Goal: Task Accomplishment & Management: Complete application form

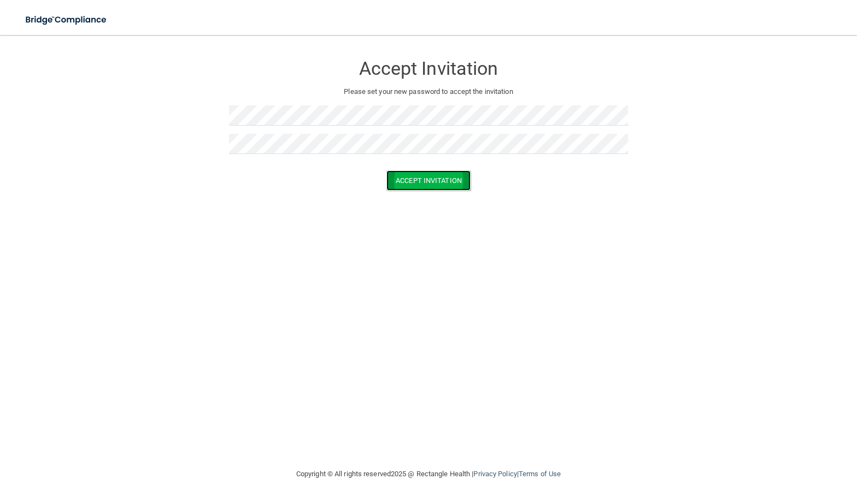
click at [429, 178] on button "Accept Invitation" at bounding box center [428, 180] width 84 height 20
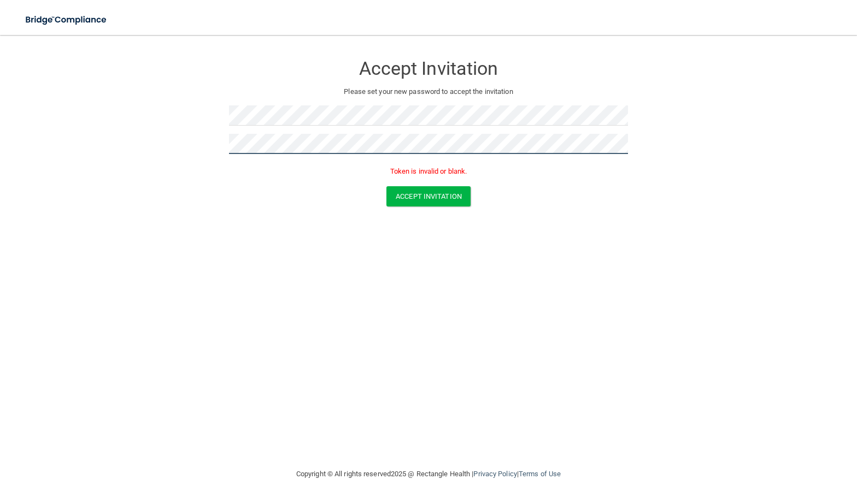
click at [214, 131] on form "Accept Invitation Please set your new password to accept the invitation Token i…" at bounding box center [428, 133] width 813 height 174
click at [217, 141] on form "Accept Invitation Please set your new password to accept the invitation Token i…" at bounding box center [428, 133] width 813 height 174
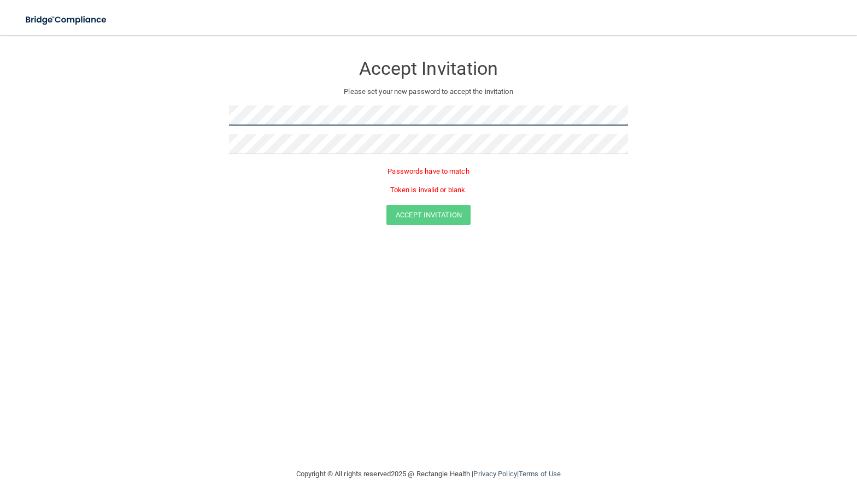
click at [222, 111] on form "Accept Invitation Please set your new password to accept the invitation Passwor…" at bounding box center [428, 142] width 813 height 192
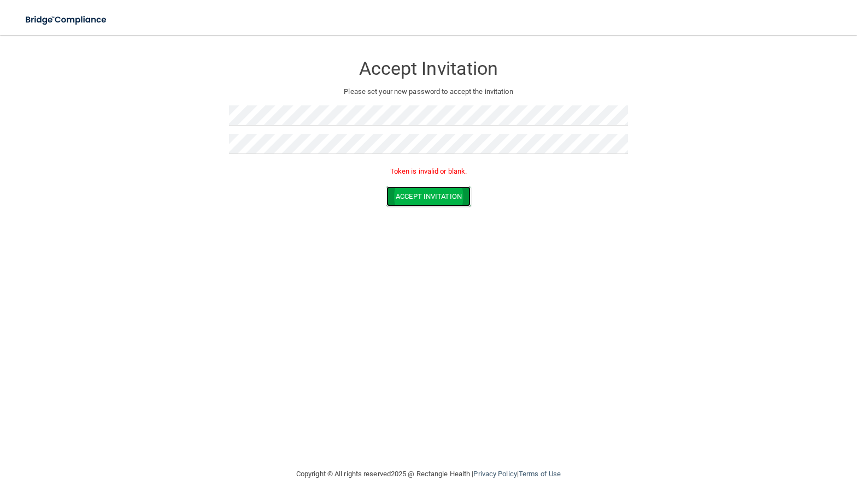
click at [421, 188] on button "Accept Invitation" at bounding box center [428, 196] width 84 height 20
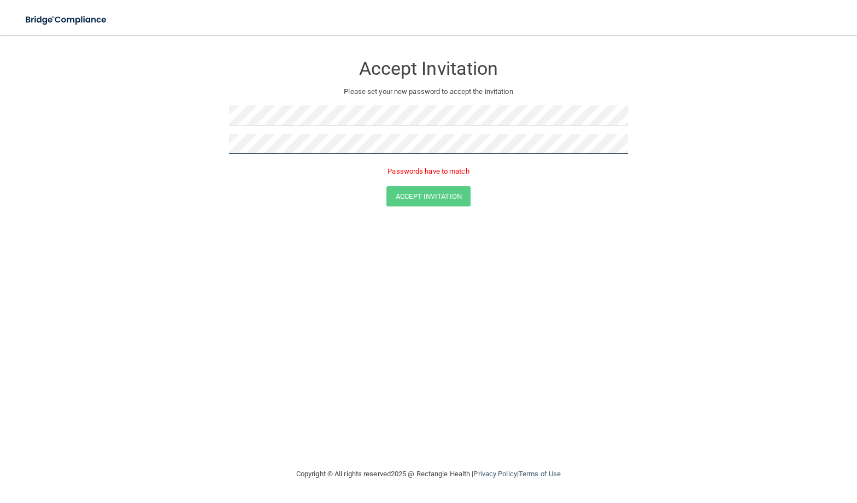
click at [386, 186] on button "Accept Invitation" at bounding box center [428, 196] width 84 height 20
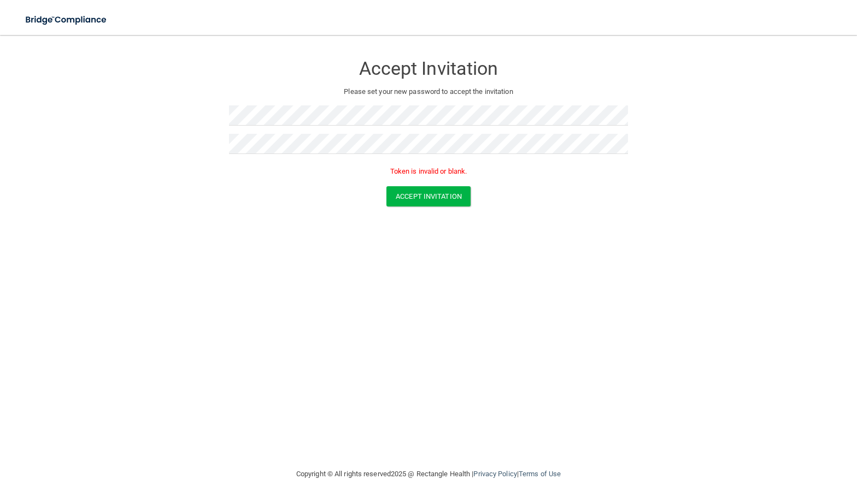
click at [446, 173] on p "Token is invalid or blank." at bounding box center [428, 171] width 399 height 13
click at [411, 190] on button "Accept Invitation" at bounding box center [428, 196] width 84 height 20
